Goal: Task Accomplishment & Management: Manage account settings

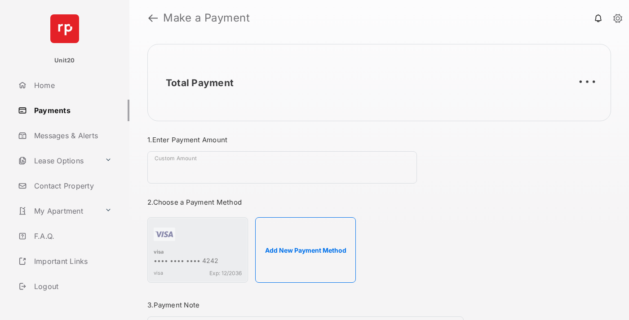
click at [70, 110] on link "Payments" at bounding box center [71, 111] width 115 height 22
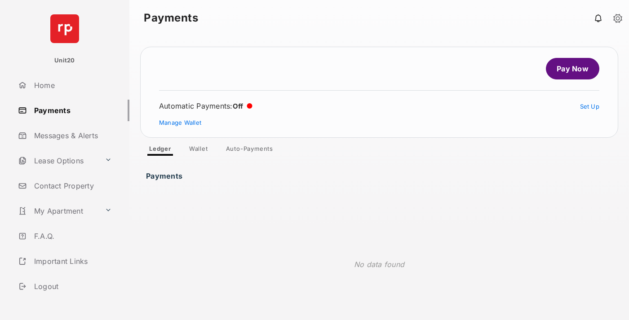
click at [250, 151] on link "Auto-Payments" at bounding box center [250, 150] width 62 height 11
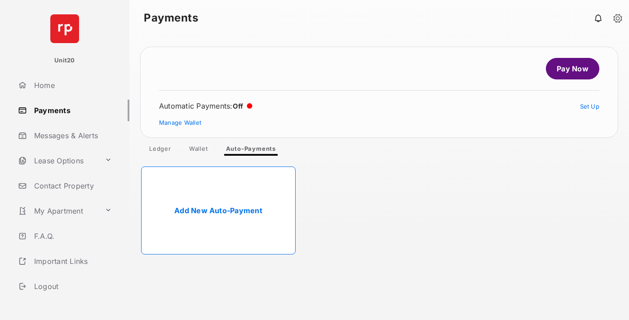
click at [218, 211] on link "Add New Auto-Payment" at bounding box center [218, 211] width 155 height 88
